Goal: Information Seeking & Learning: Learn about a topic

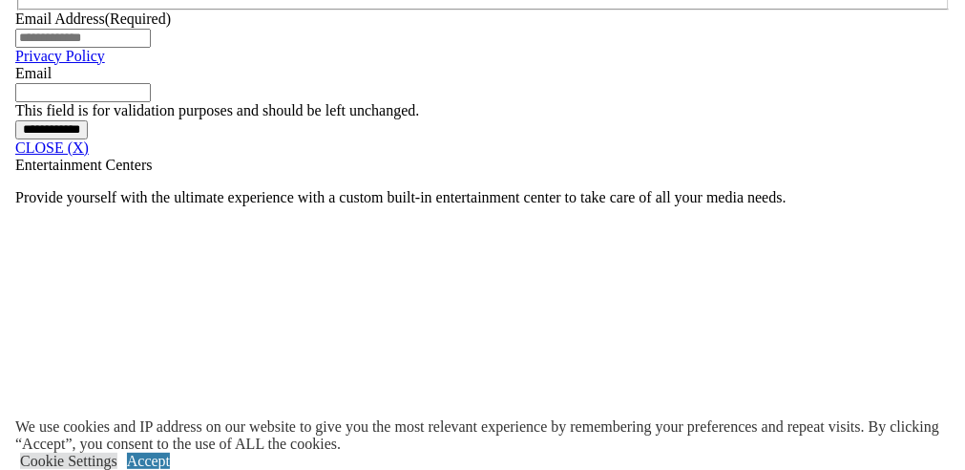
scroll to position [1431, 0]
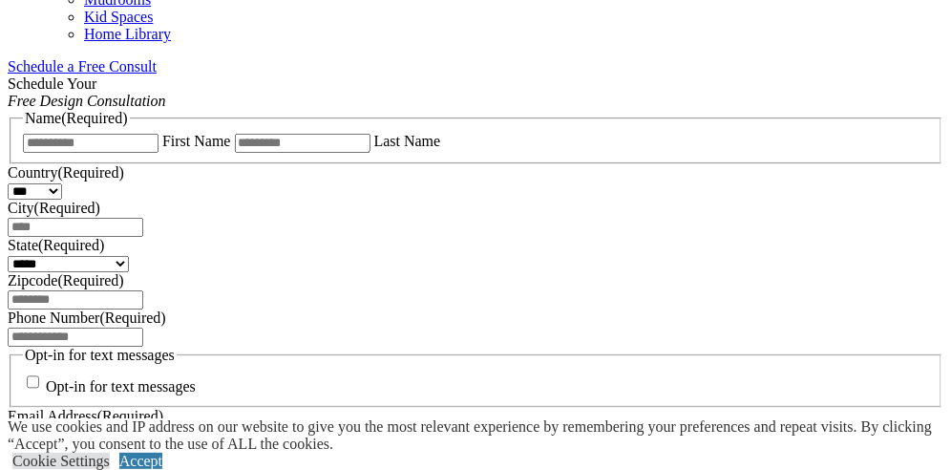
scroll to position [938, 0]
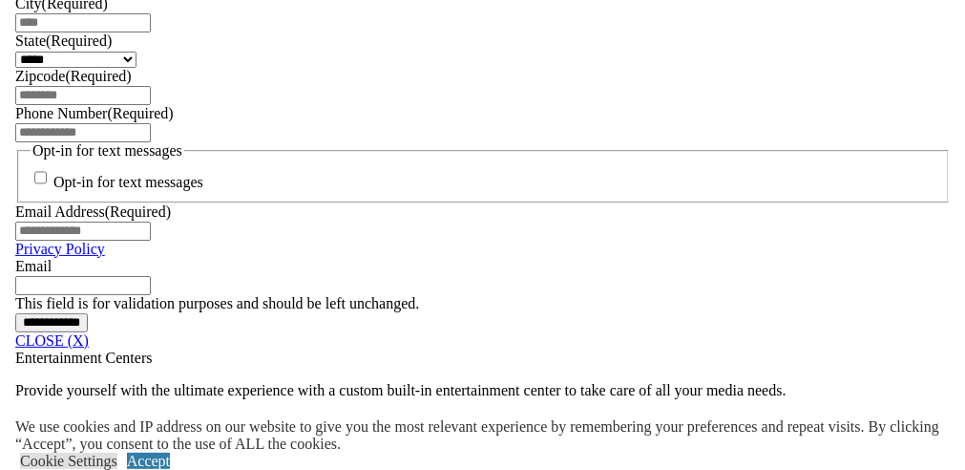
scroll to position [1431, 0]
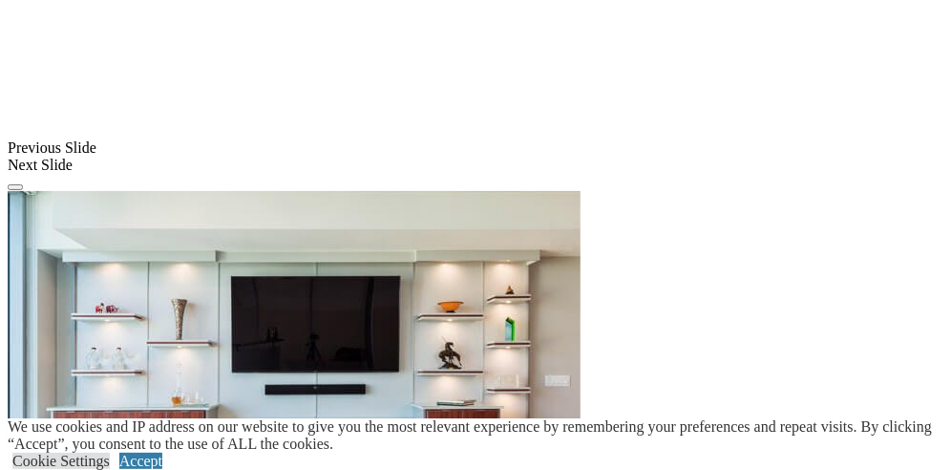
scroll to position [1943, 0]
